Goal: Information Seeking & Learning: Find contact information

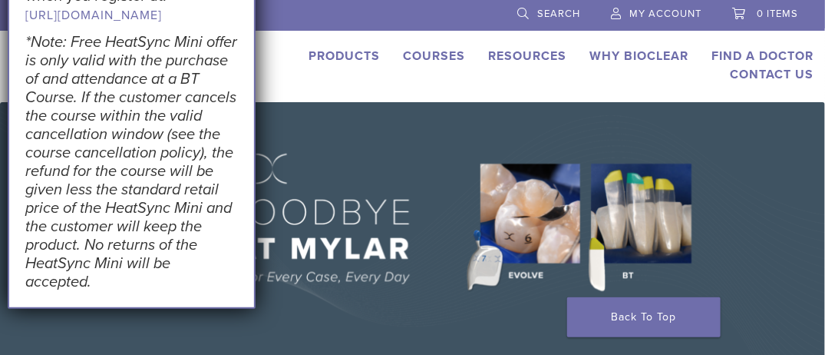
click at [771, 55] on link "Find A Doctor" at bounding box center [762, 55] width 102 height 15
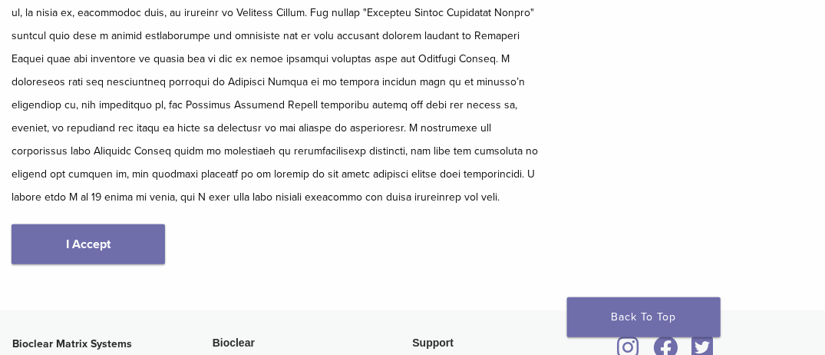
scroll to position [311, 0]
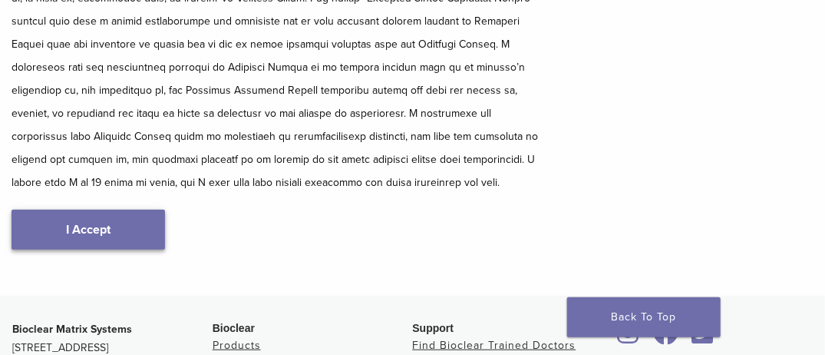
click at [134, 229] on link "I Accept" at bounding box center [88, 230] width 153 height 40
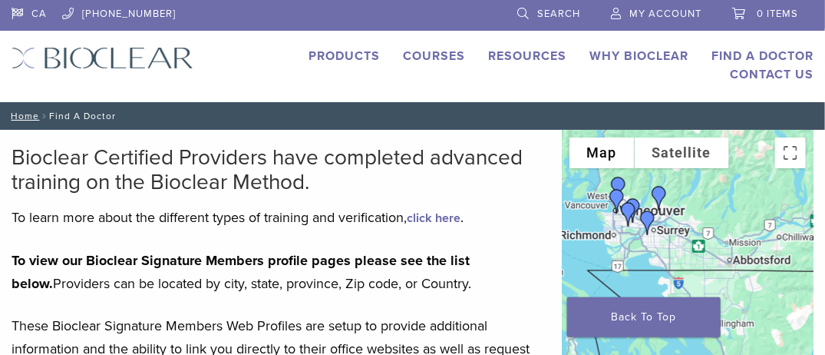
drag, startPoint x: 589, startPoint y: 256, endPoint x: 576, endPoint y: 233, distance: 26.9
click at [576, 233] on div at bounding box center [688, 360] width 252 height 460
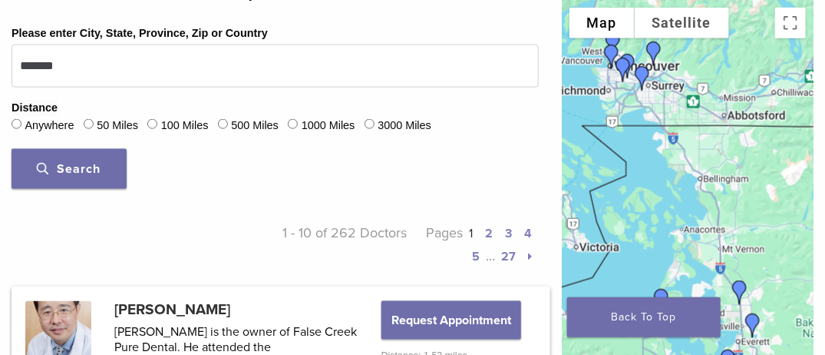
scroll to position [609, 0]
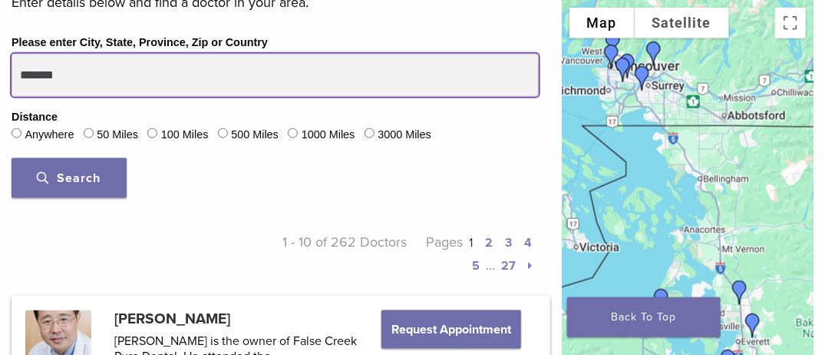
click at [92, 69] on input "*******" at bounding box center [275, 75] width 527 height 43
type input "*"
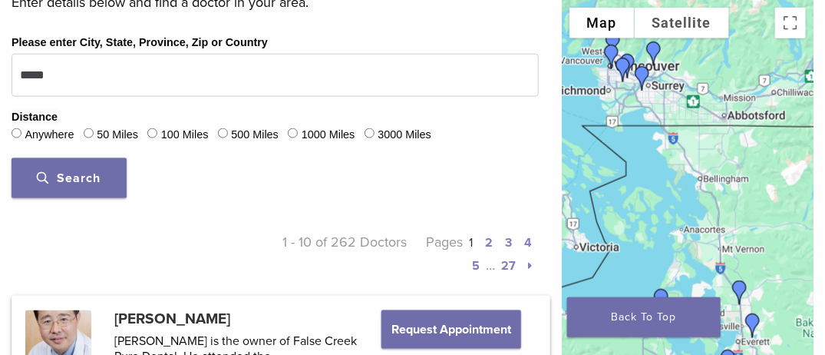
click at [94, 175] on span "Search" at bounding box center [70, 177] width 64 height 15
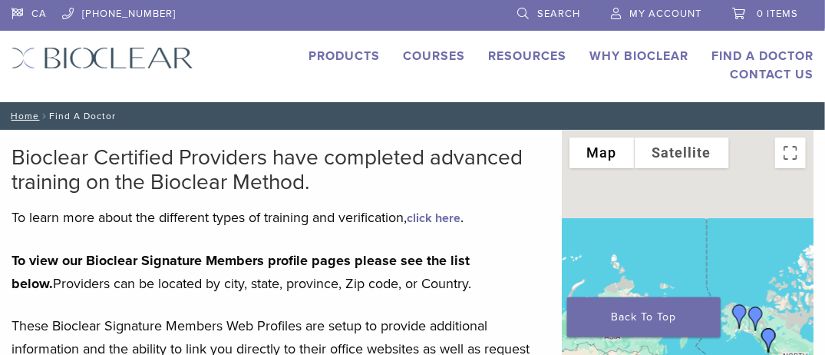
click at [740, 308] on img "Dr. Rosh Govindasamy" at bounding box center [756, 318] width 37 height 37
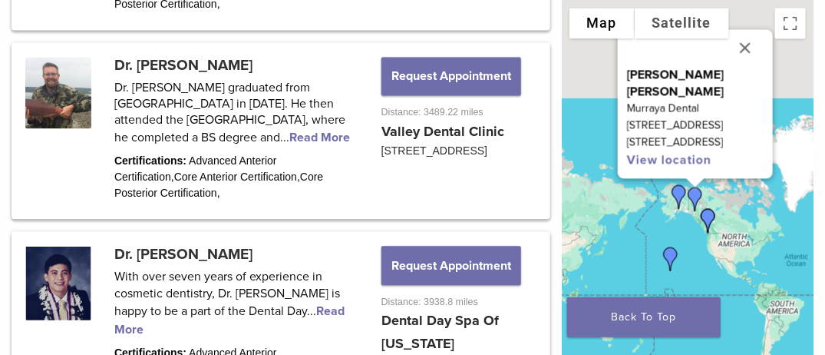
scroll to position [956, 0]
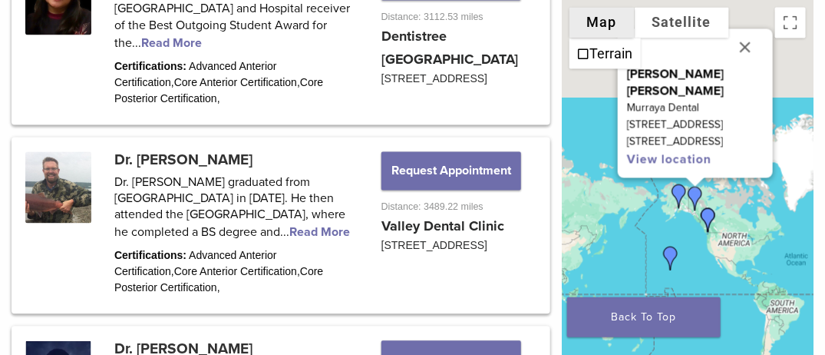
click at [600, 23] on button "Map" at bounding box center [601, 23] width 65 height 31
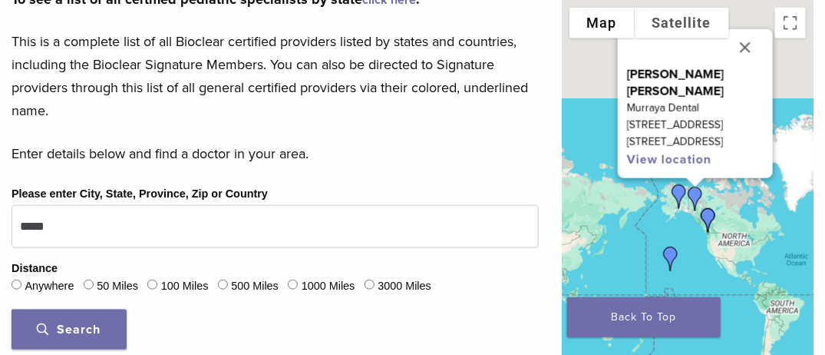
scroll to position [492, 0]
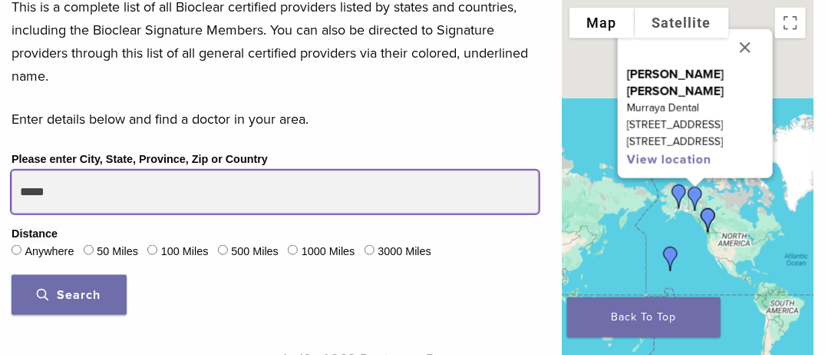
click at [98, 181] on input "*****" at bounding box center [275, 191] width 527 height 43
type input "*"
type input "****"
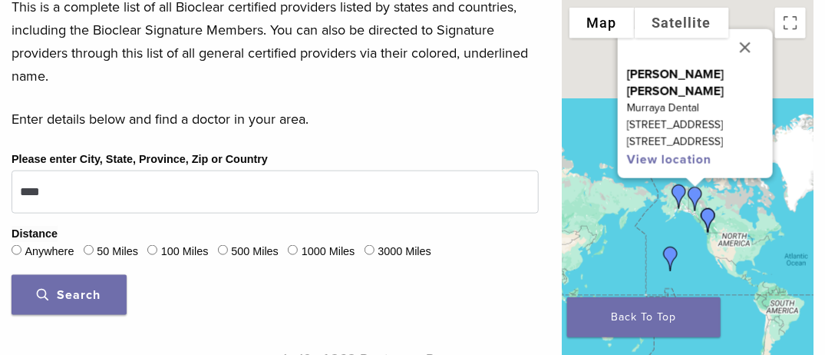
click at [109, 307] on button "Search" at bounding box center [69, 295] width 115 height 40
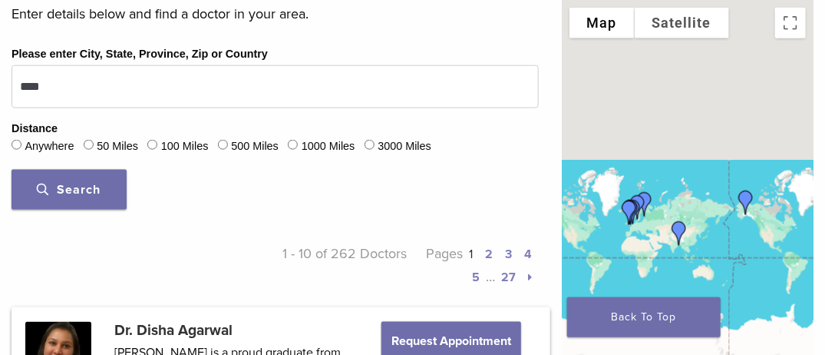
scroll to position [588, 0]
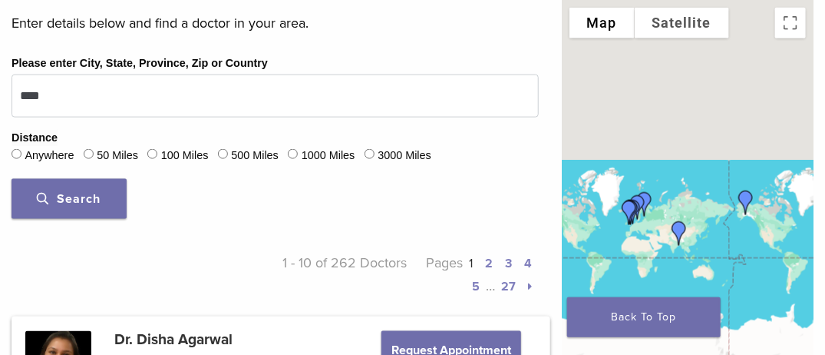
click at [71, 197] on span "Search" at bounding box center [70, 198] width 64 height 15
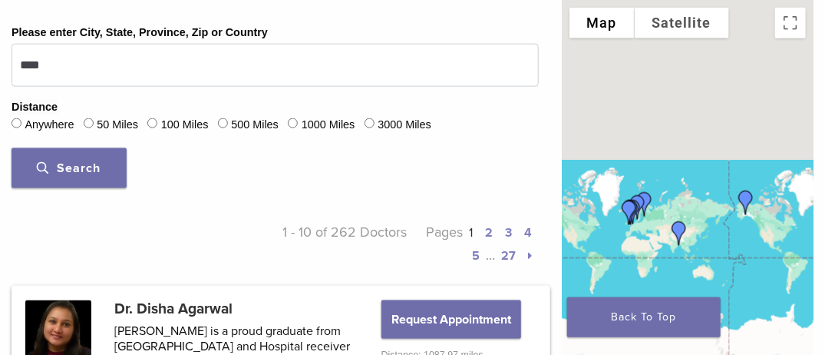
scroll to position [641, 0]
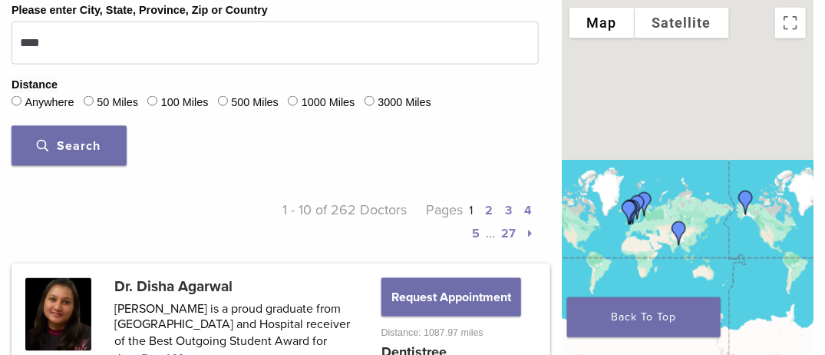
click at [486, 218] on link "2" at bounding box center [490, 210] width 8 height 15
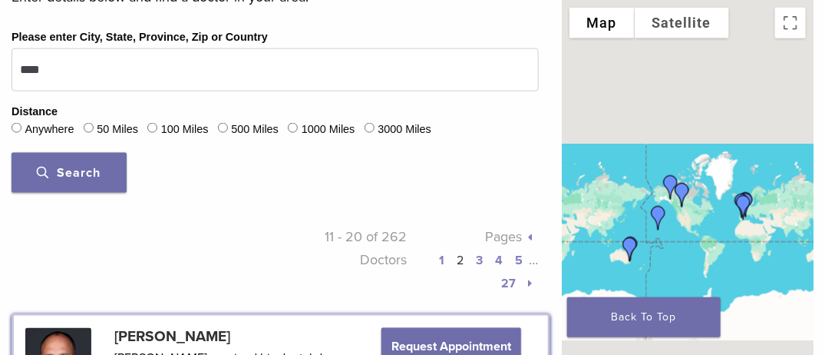
scroll to position [609, 0]
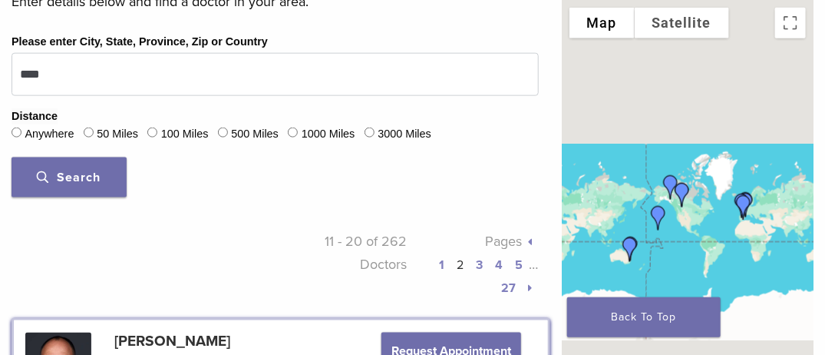
click at [477, 261] on link "3" at bounding box center [480, 264] width 7 height 15
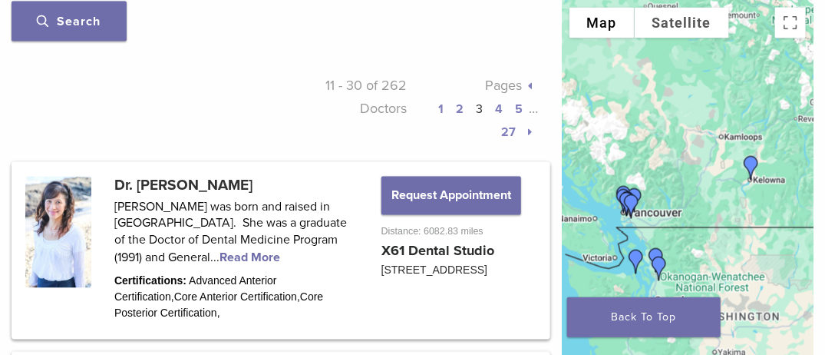
scroll to position [757, 0]
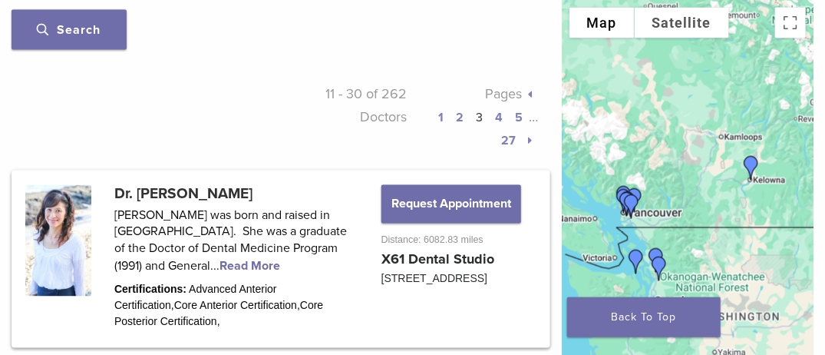
click at [496, 114] on link "4" at bounding box center [500, 117] width 8 height 15
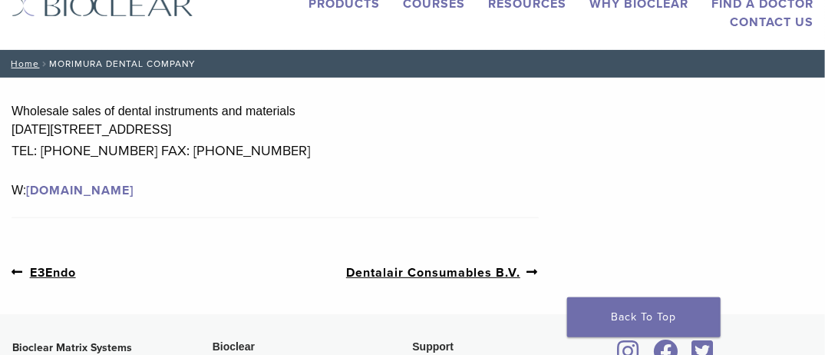
scroll to position [48, 0]
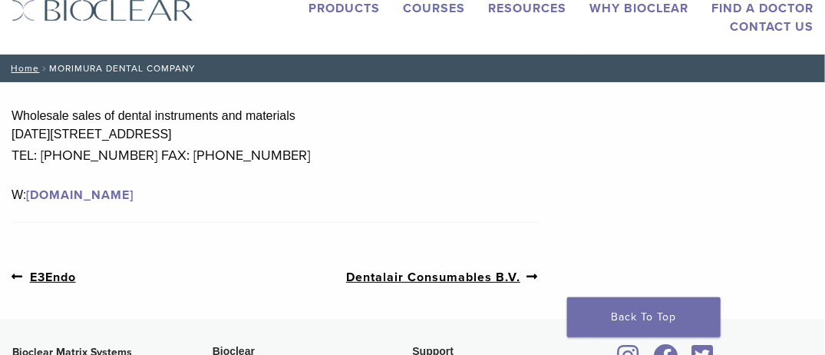
click at [97, 189] on link "www.morimura-jpn.co.jp" at bounding box center [79, 194] width 107 height 15
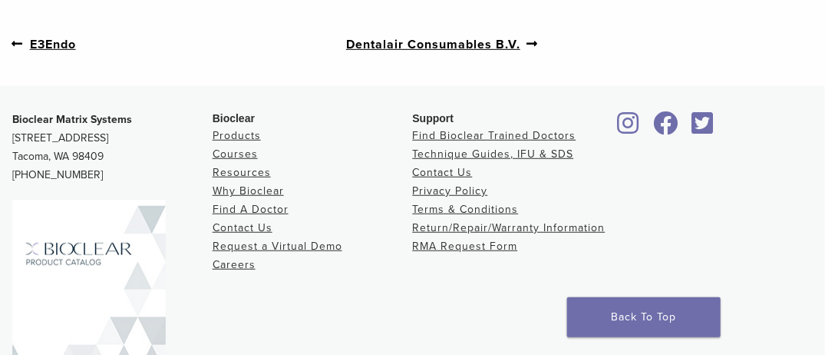
scroll to position [276, 0]
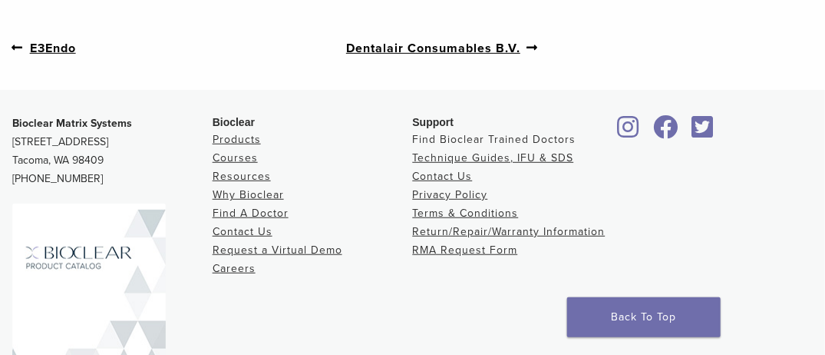
click at [498, 136] on link "Find Bioclear Trained Doctors" at bounding box center [494, 139] width 163 height 13
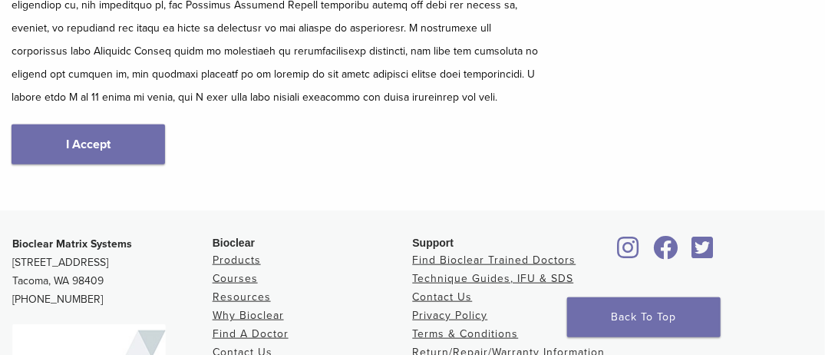
scroll to position [394, 0]
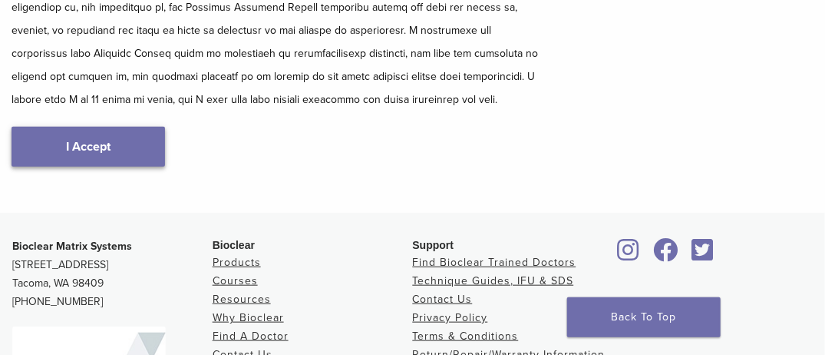
click at [56, 153] on link "I Accept" at bounding box center [88, 147] width 153 height 40
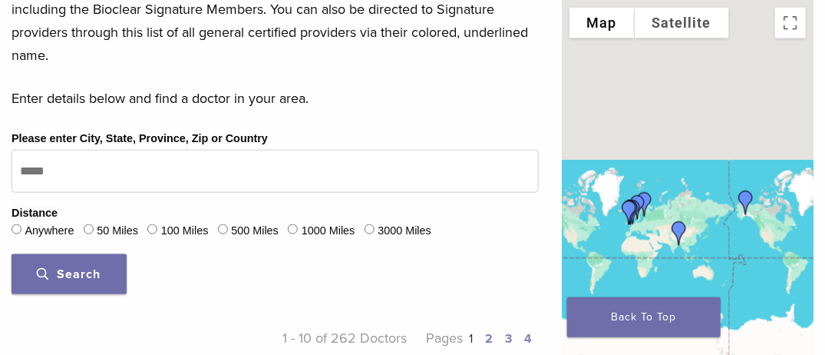
scroll to position [517, 0]
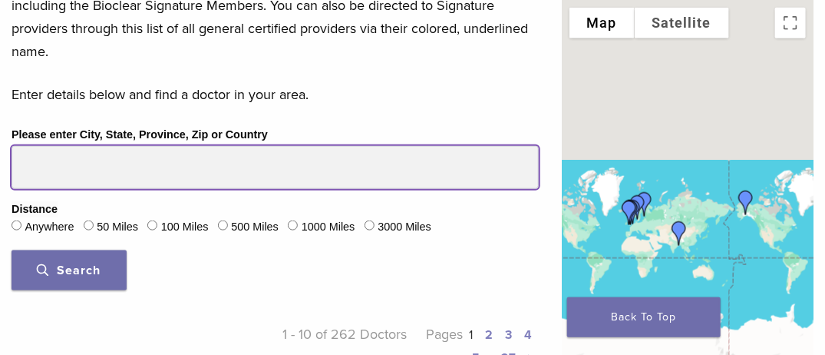
click at [74, 173] on input "Please enter City, State, Province, Zip or Country" at bounding box center [275, 167] width 527 height 43
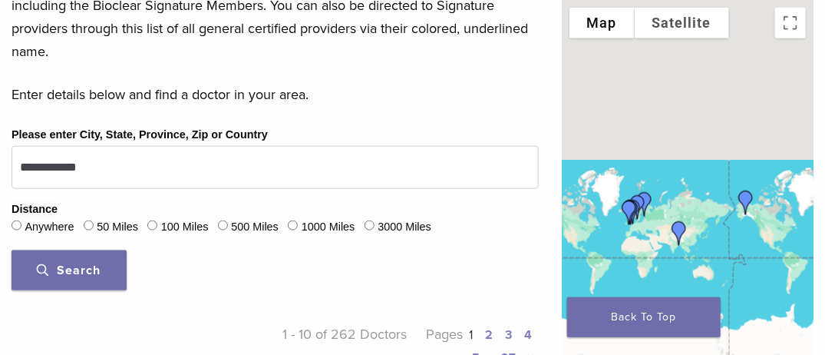
click at [97, 277] on button "Search" at bounding box center [69, 270] width 115 height 40
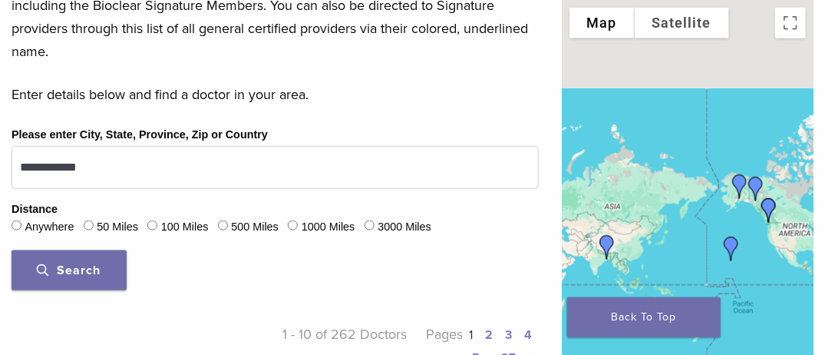
click at [604, 244] on img "Dr. Disha Agarwal" at bounding box center [607, 247] width 37 height 37
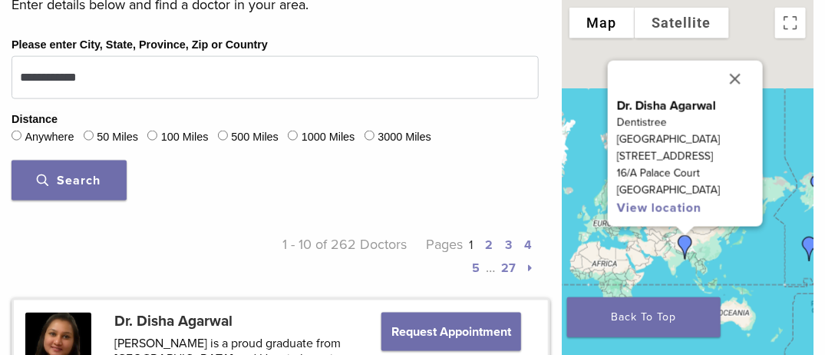
scroll to position [585, 0]
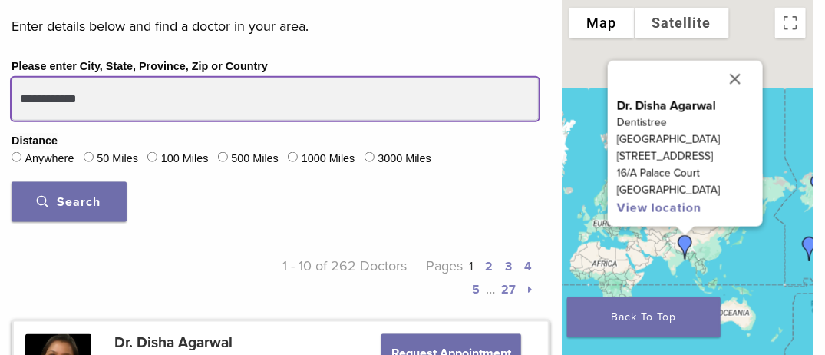
click at [124, 108] on input "**********" at bounding box center [275, 99] width 527 height 43
type input "*"
type input "*******"
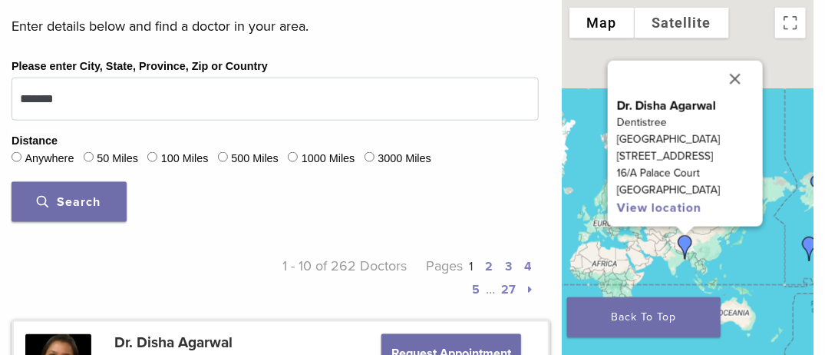
click at [96, 212] on button "Search" at bounding box center [69, 202] width 115 height 40
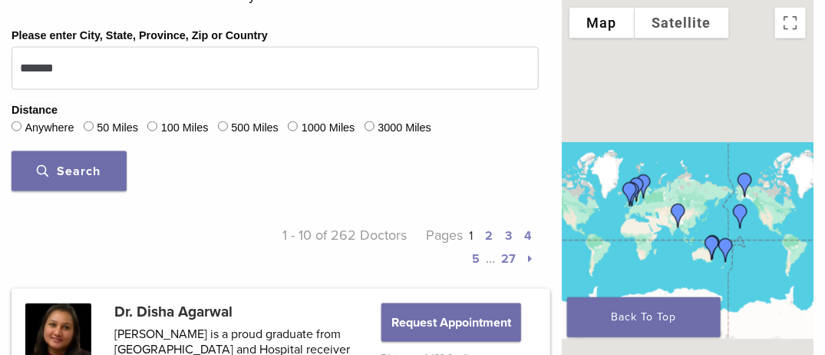
scroll to position [612, 0]
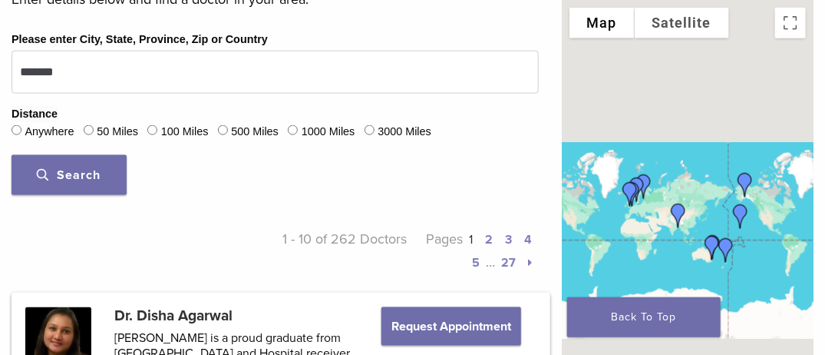
click at [486, 247] on link "2" at bounding box center [490, 239] width 8 height 15
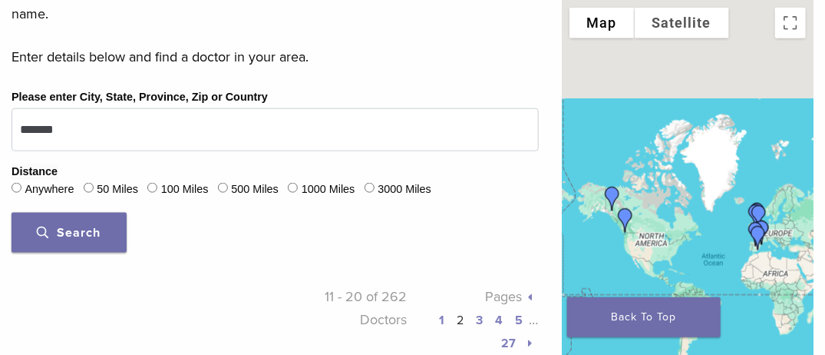
scroll to position [563, 0]
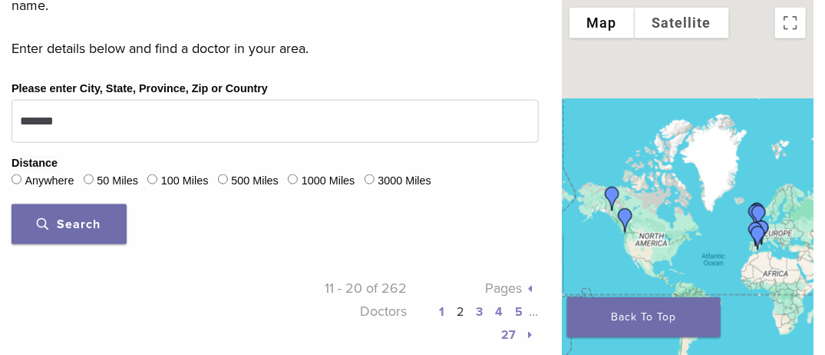
click at [477, 309] on link "3" at bounding box center [480, 311] width 7 height 15
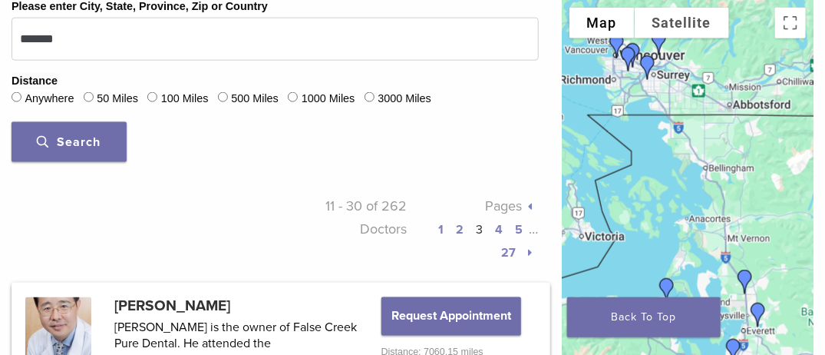
scroll to position [640, 0]
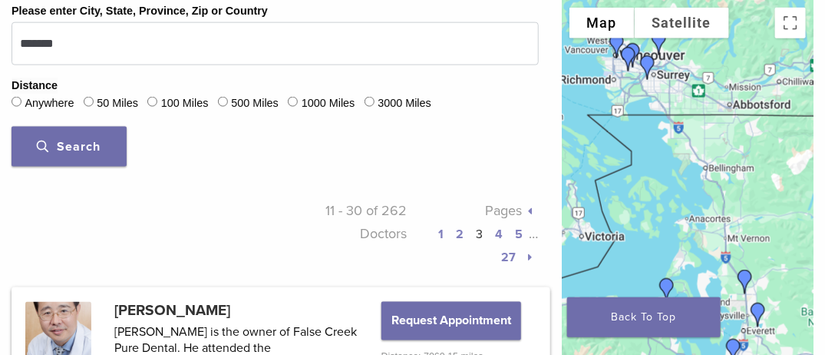
click at [496, 230] on link "4" at bounding box center [500, 233] width 8 height 15
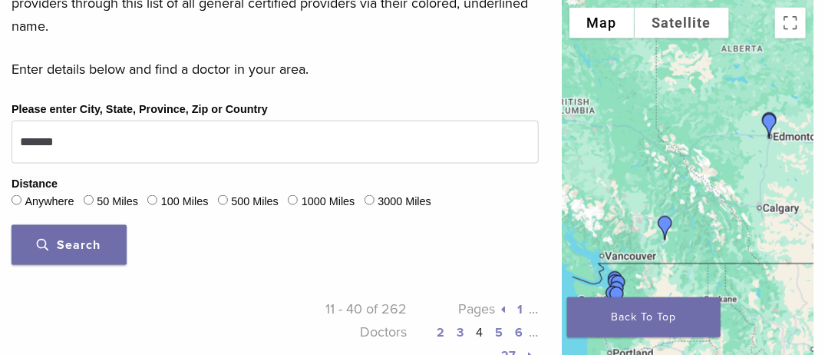
scroll to position [538, 0]
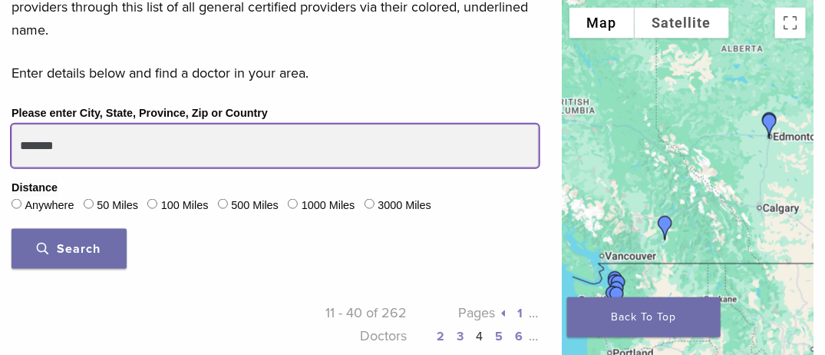
click at [163, 148] on input "*******" at bounding box center [275, 145] width 527 height 43
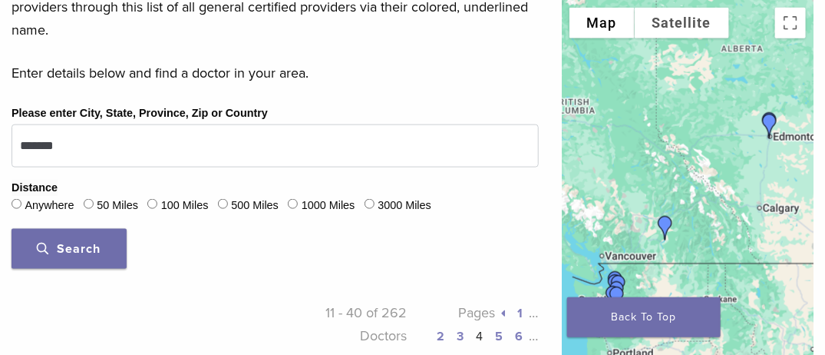
click at [497, 332] on link "5" at bounding box center [500, 335] width 8 height 15
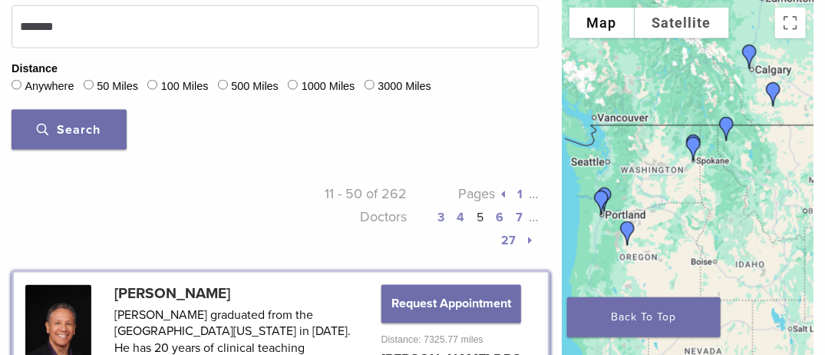
scroll to position [652, 0]
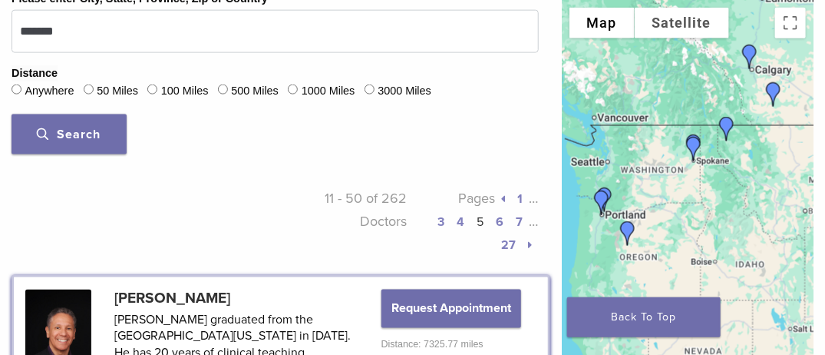
click at [501, 218] on link "6" at bounding box center [501, 221] width 8 height 15
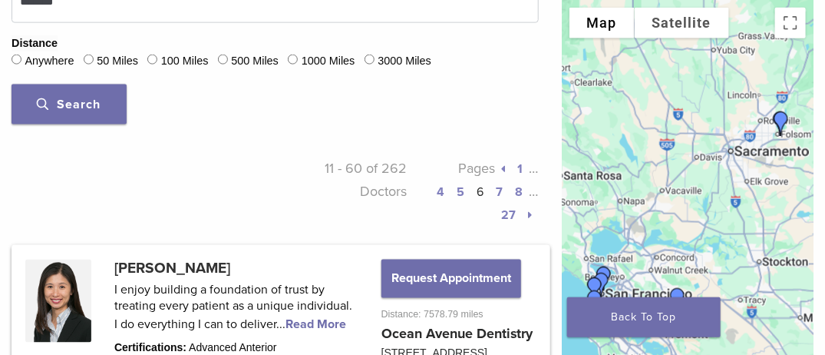
scroll to position [673, 0]
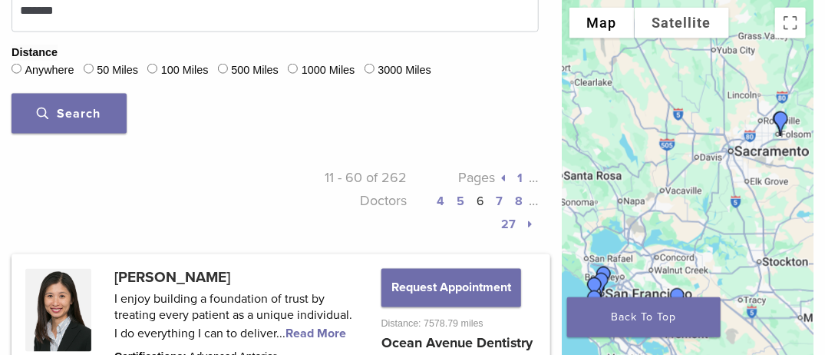
click at [500, 194] on link "7" at bounding box center [500, 200] width 7 height 15
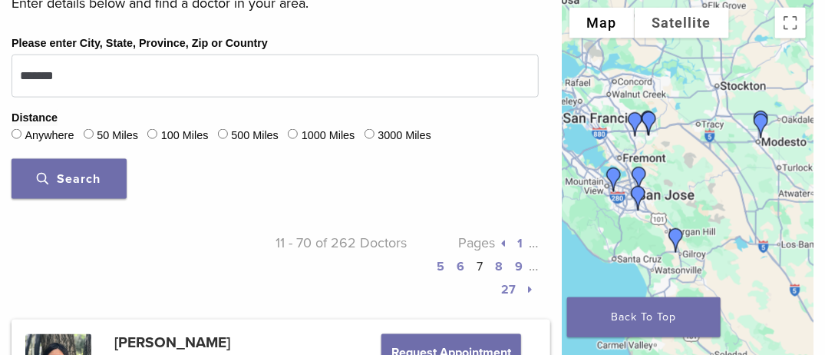
scroll to position [612, 0]
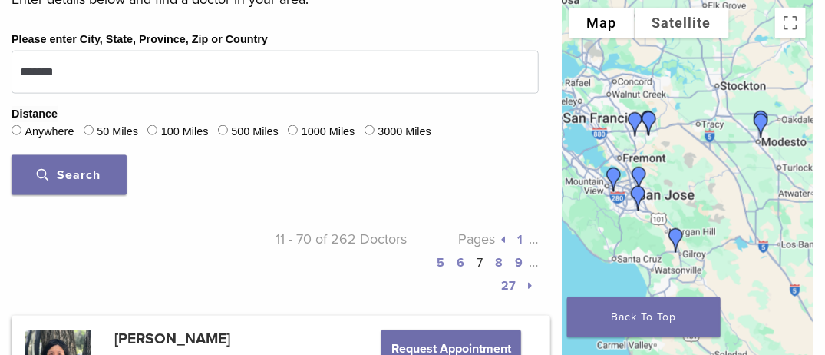
click at [529, 281] on icon at bounding box center [531, 285] width 4 height 11
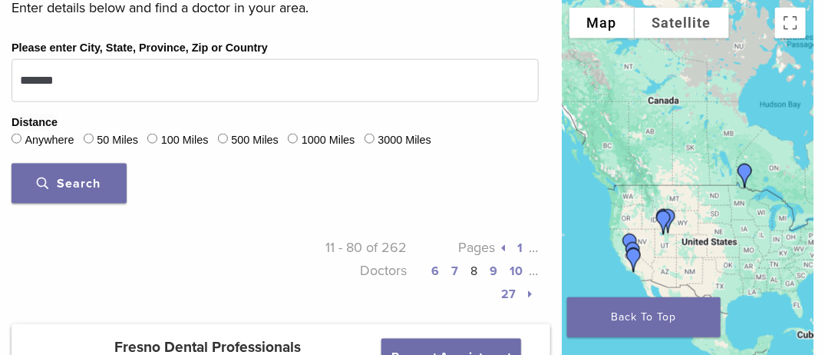
scroll to position [612, 0]
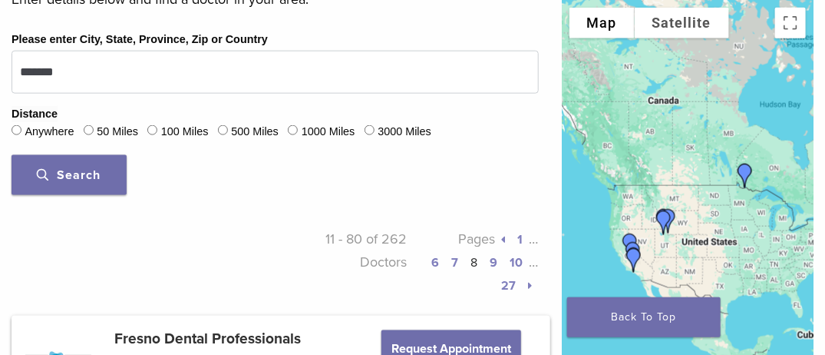
click at [528, 283] on p "Pages 1 … 6 7 8 9 10 … 27" at bounding box center [473, 261] width 132 height 69
click at [531, 280] on icon at bounding box center [531, 285] width 4 height 11
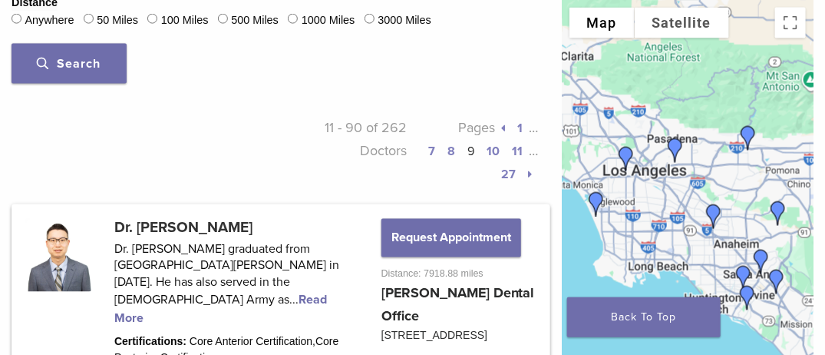
scroll to position [638, 0]
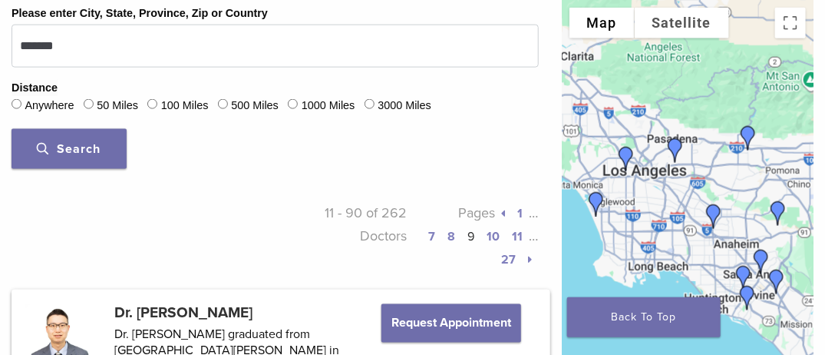
click at [529, 255] on icon at bounding box center [531, 259] width 4 height 11
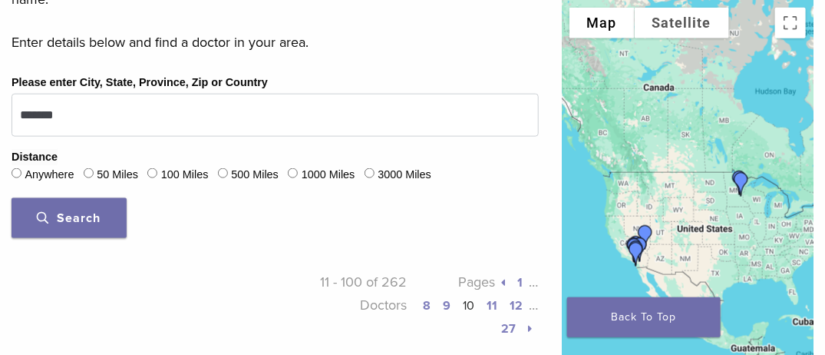
scroll to position [603, 0]
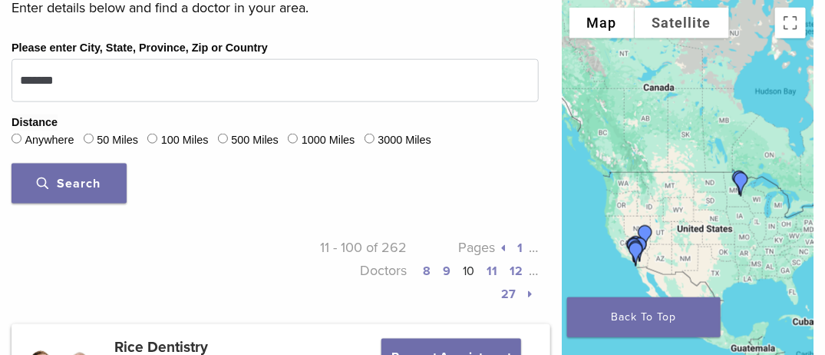
click at [530, 289] on icon at bounding box center [531, 294] width 4 height 11
